Goal: Task Accomplishment & Management: Complete application form

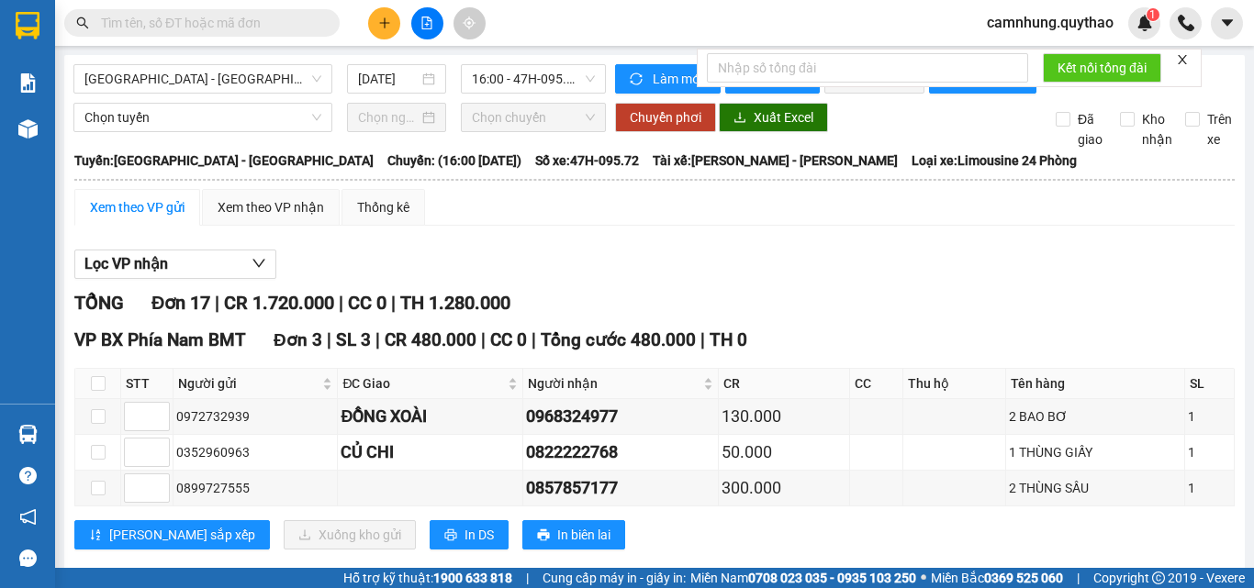
scroll to position [184, 0]
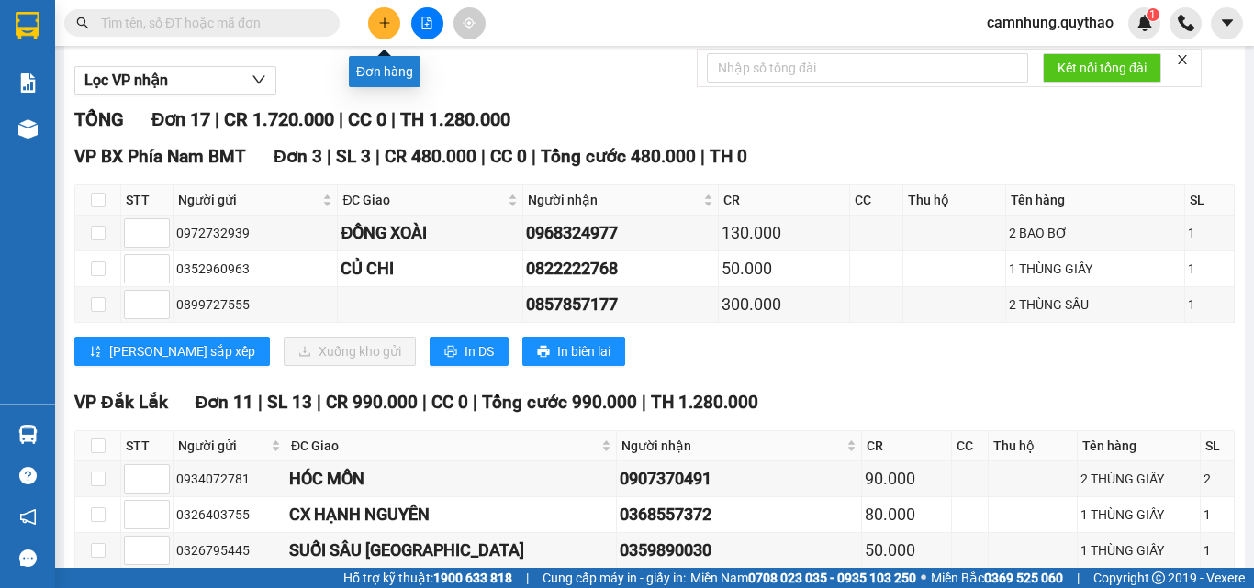
click at [373, 20] on button at bounding box center [384, 23] width 32 height 32
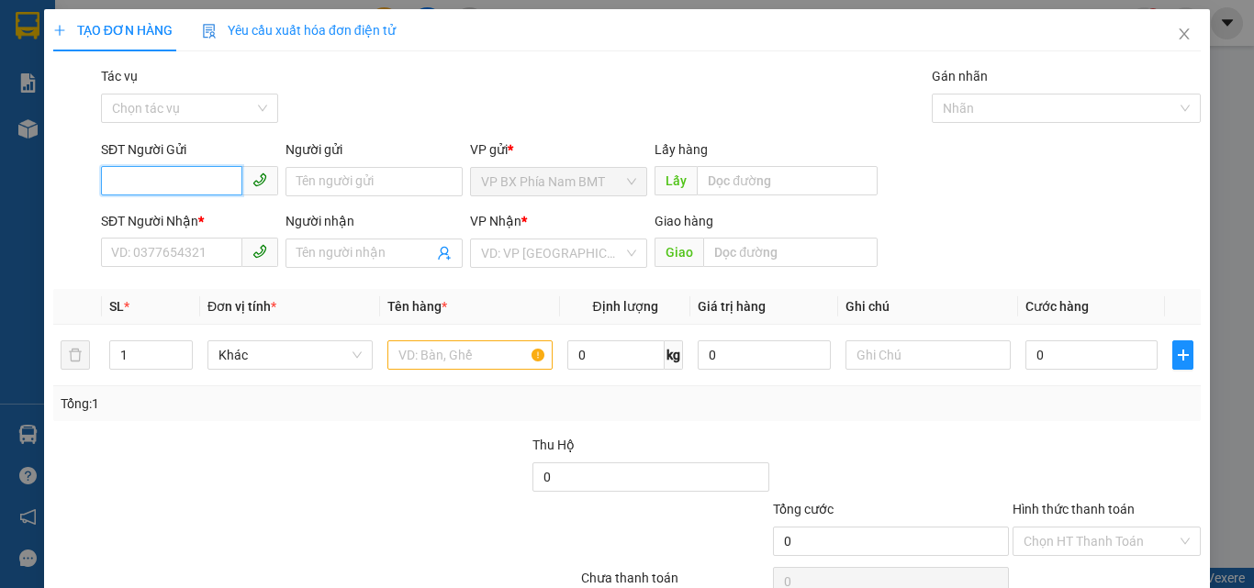
type input "9"
type input "0906452121"
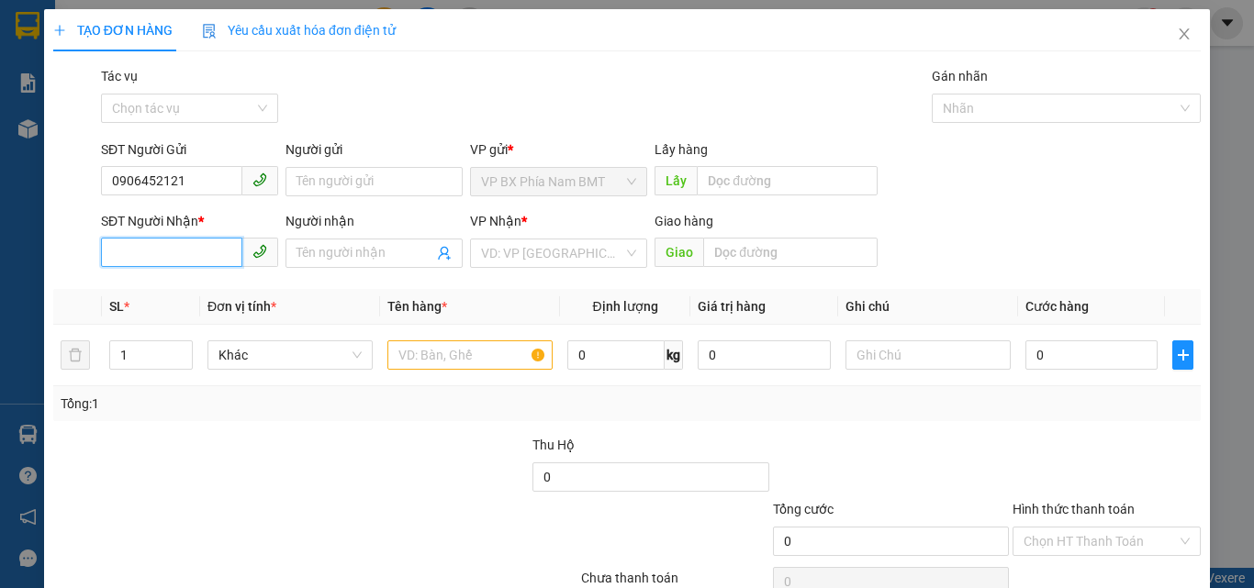
click at [136, 251] on input "SĐT Người Nhận *" at bounding box center [171, 252] width 141 height 29
type input "0932495499"
click at [541, 251] on input "search" at bounding box center [552, 254] width 142 height 28
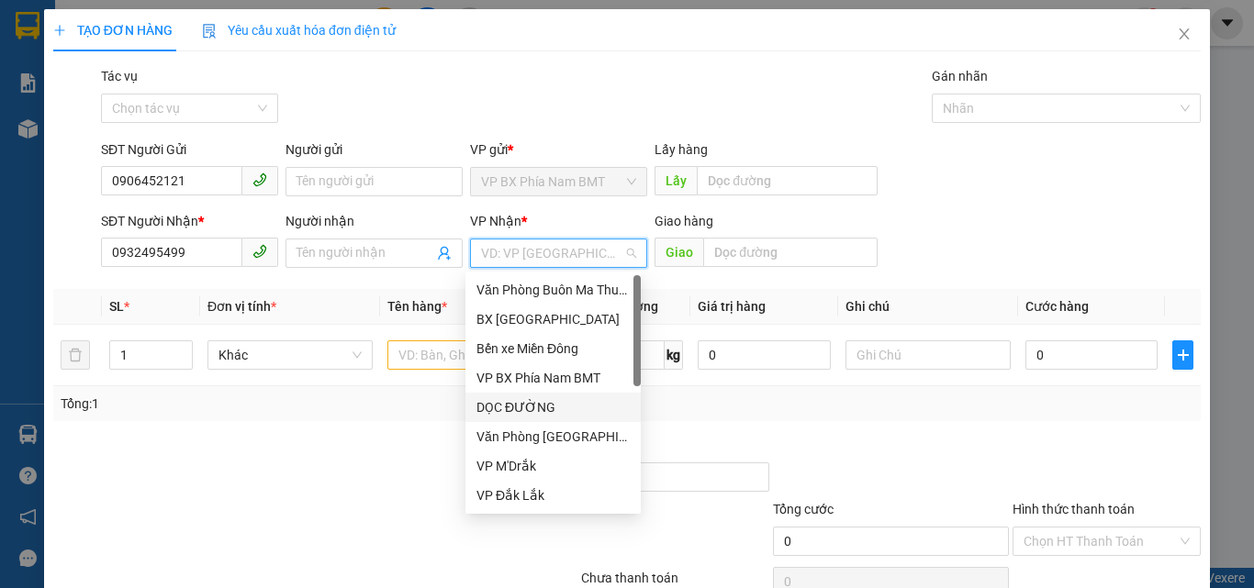
click at [541, 407] on div "DỌC ĐƯỜNG" at bounding box center [552, 407] width 153 height 20
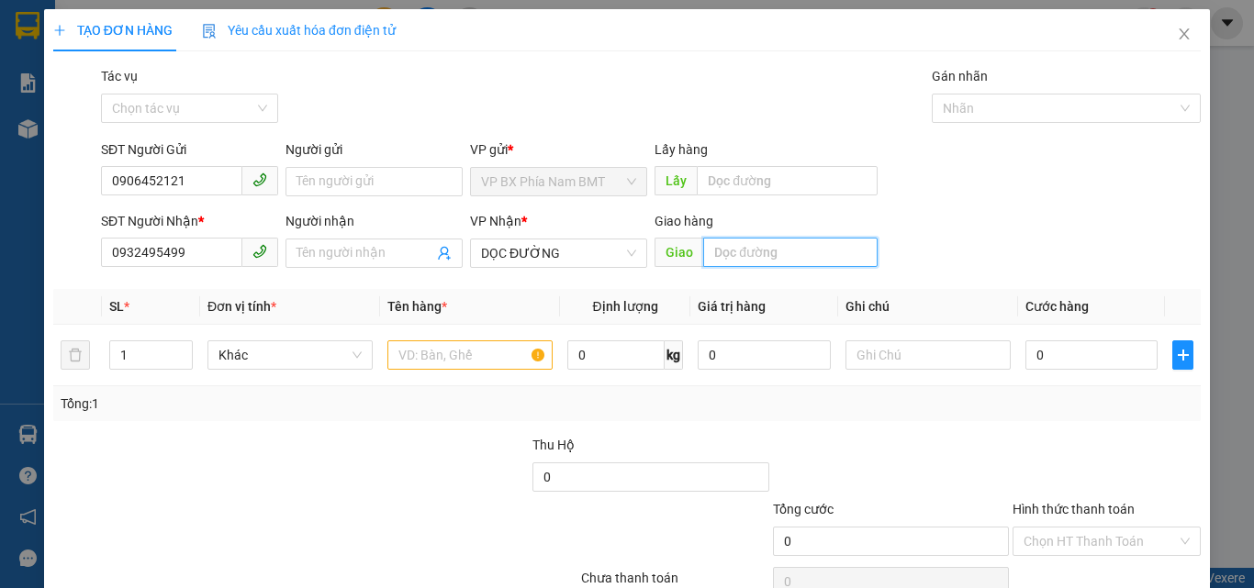
click at [770, 251] on input "text" at bounding box center [790, 252] width 174 height 29
type input "CHƠN THÀNH"
click at [433, 354] on input "text" at bounding box center [469, 354] width 165 height 29
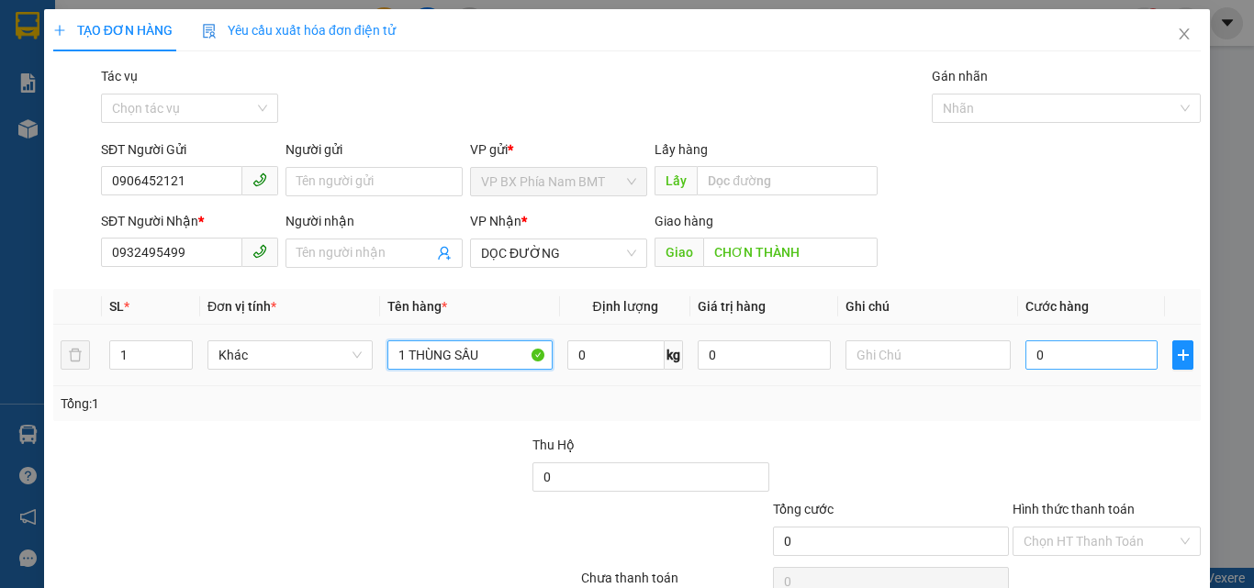
type input "1 THÙNG SẦU"
click at [1041, 358] on input "0" at bounding box center [1091, 354] width 132 height 29
type input "9"
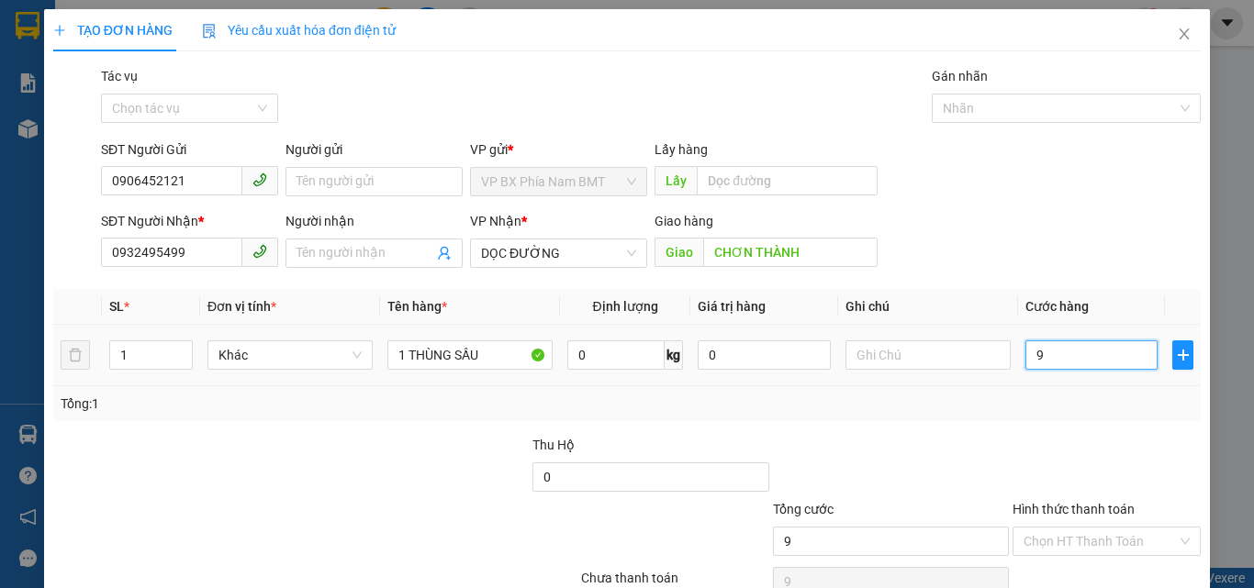
type input "90"
type input "900"
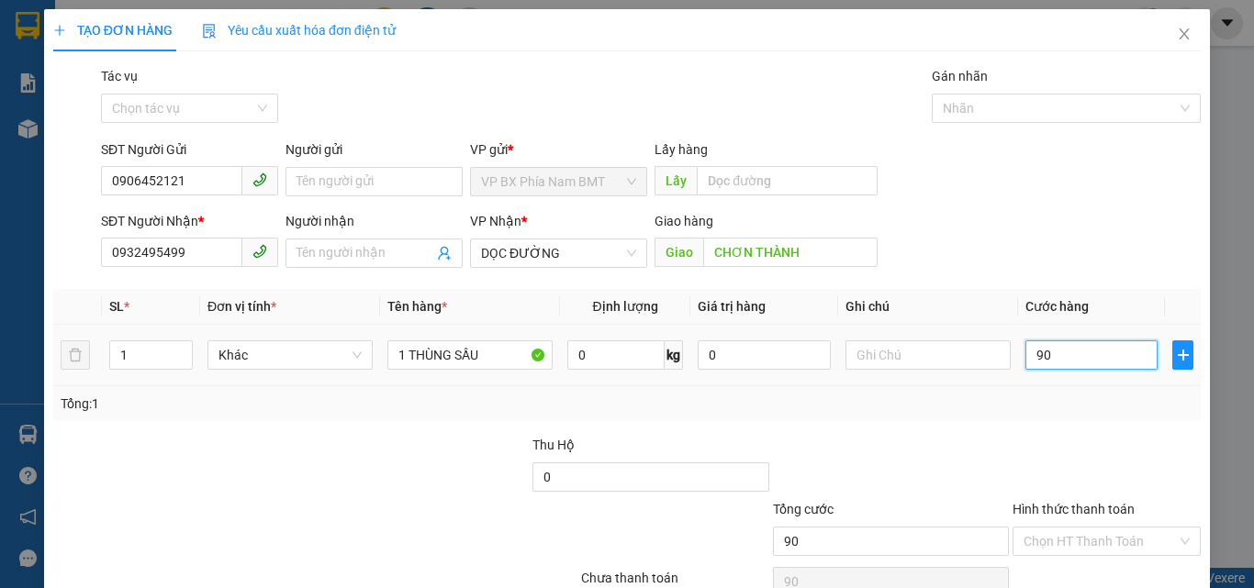
type input "900"
type input "9.000"
type input "900.090"
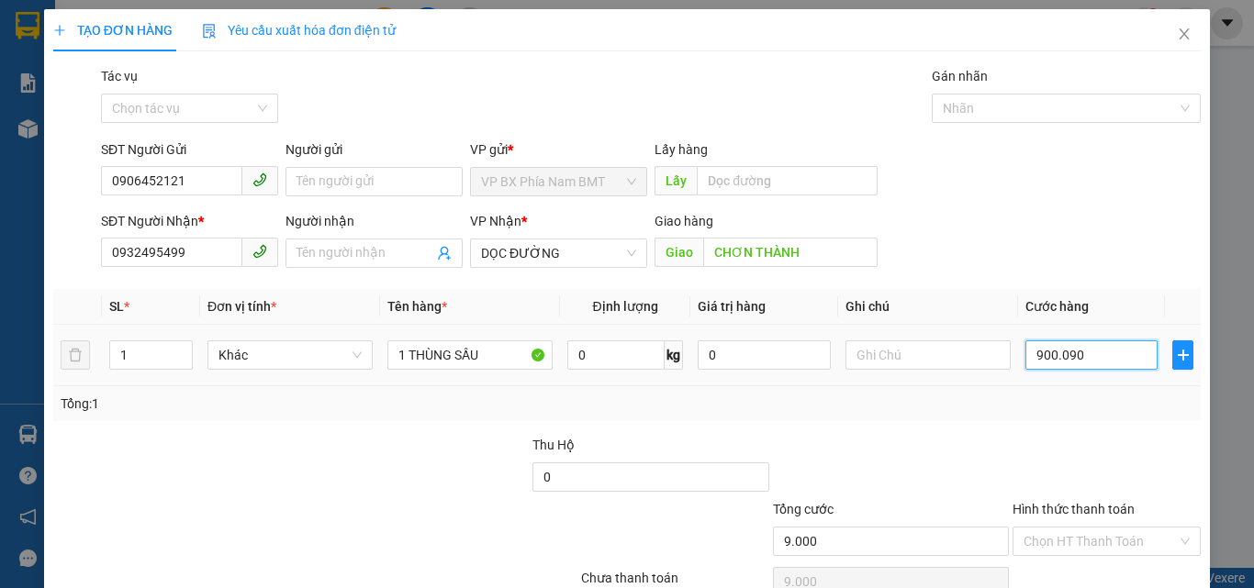
type input "900.090"
type input "90.009"
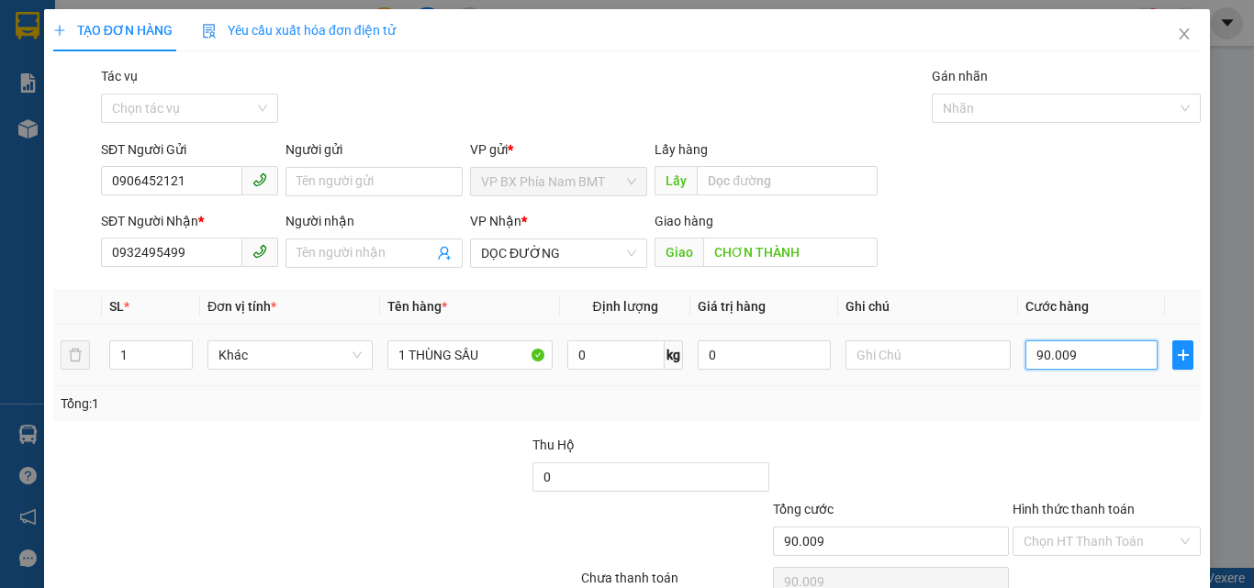
type input "9.000"
type input "90.000"
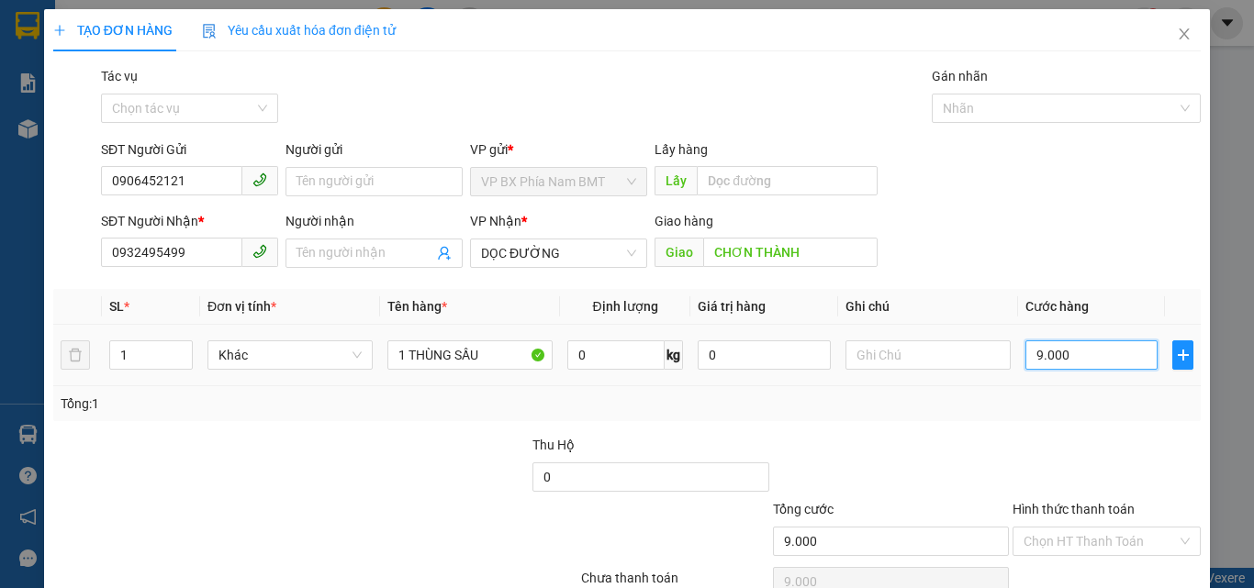
type input "90.000"
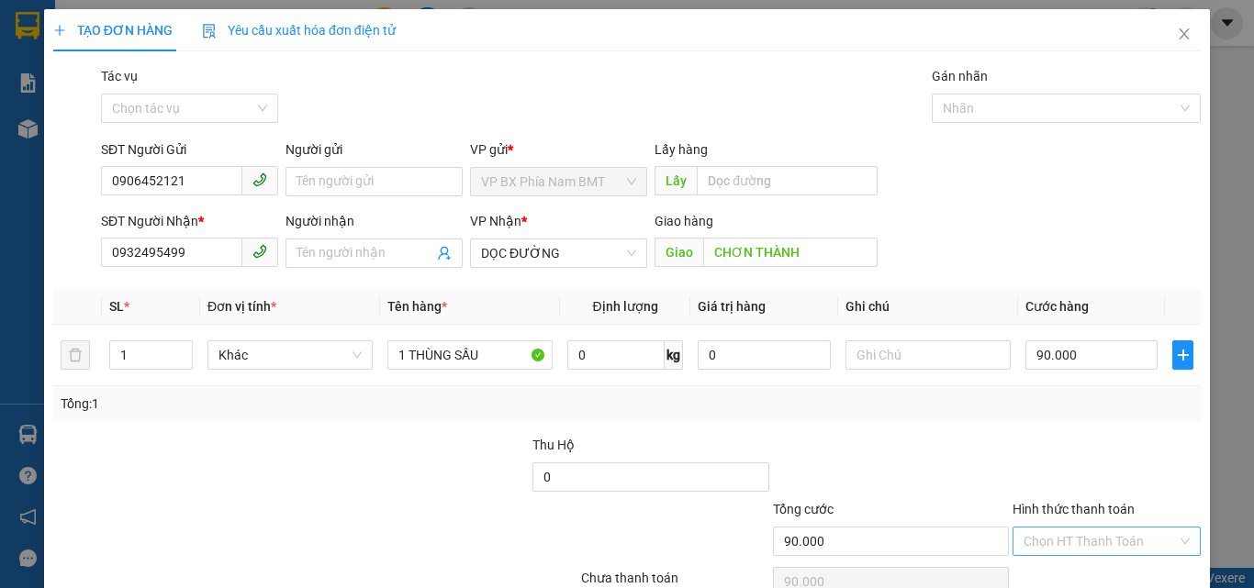
click at [1053, 549] on input "Hình thức thanh toán" at bounding box center [1099, 542] width 153 height 28
click at [1056, 509] on div "Chuyển khoản" at bounding box center [1095, 505] width 164 height 20
type input "0"
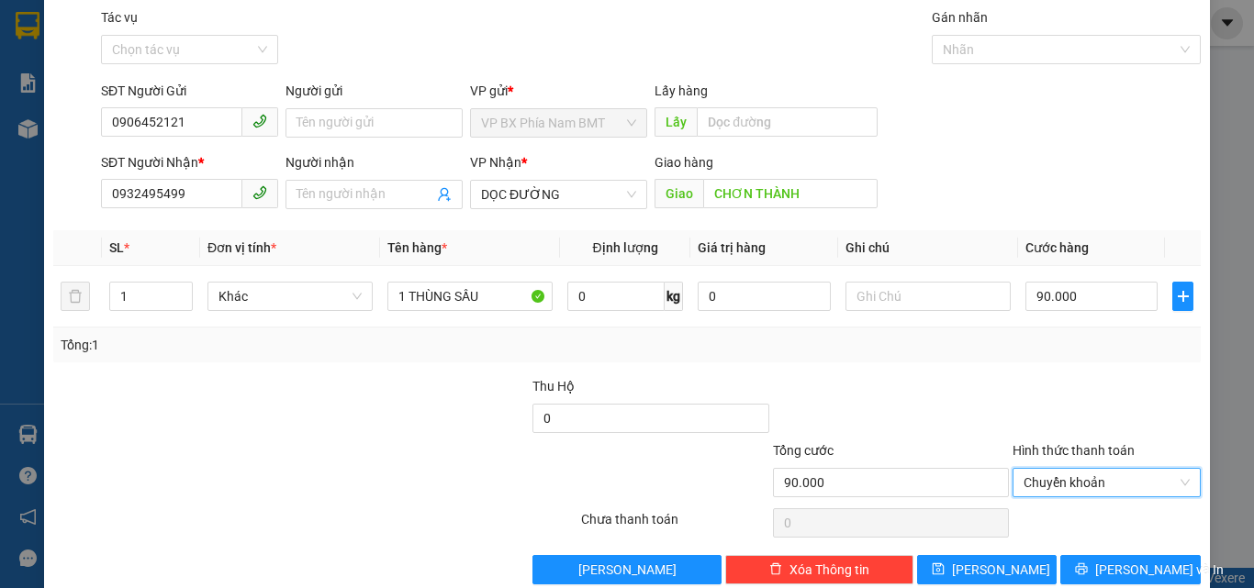
scroll to position [91, 0]
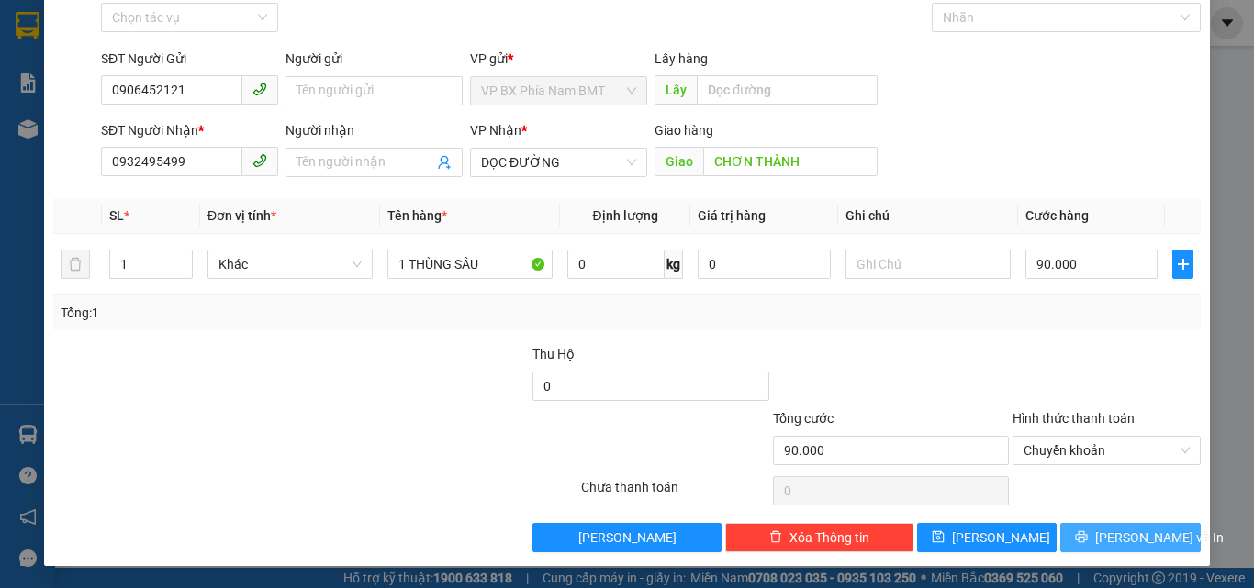
click at [1101, 526] on button "[PERSON_NAME] và In" at bounding box center [1130, 537] width 140 height 29
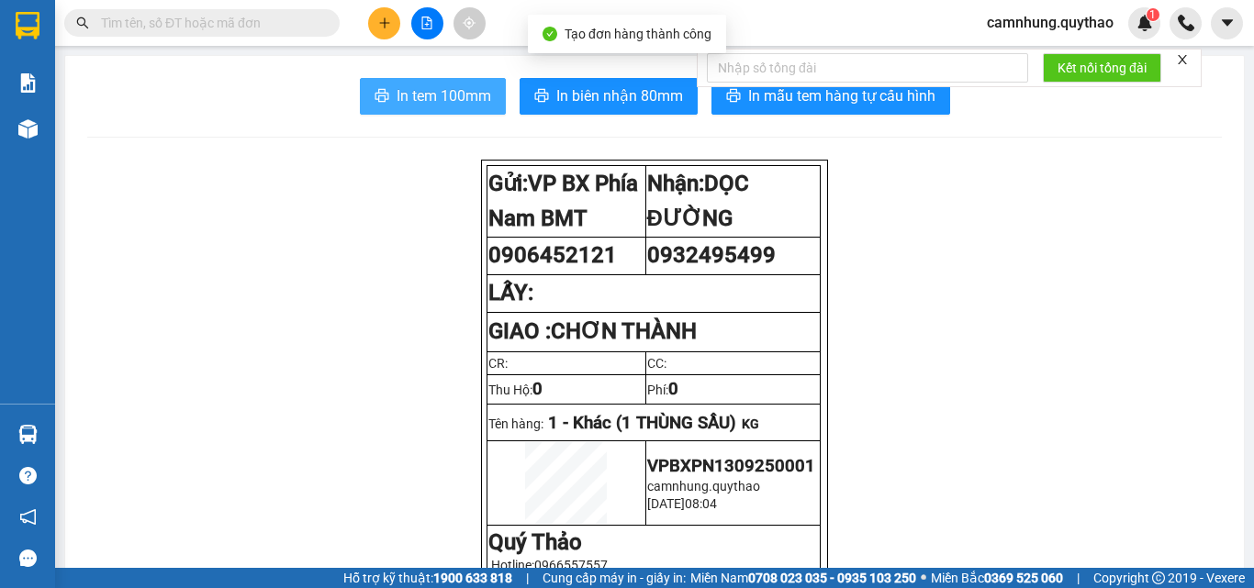
click at [456, 100] on span "In tem 100mm" at bounding box center [443, 95] width 95 height 23
